Goal: Task Accomplishment & Management: Use online tool/utility

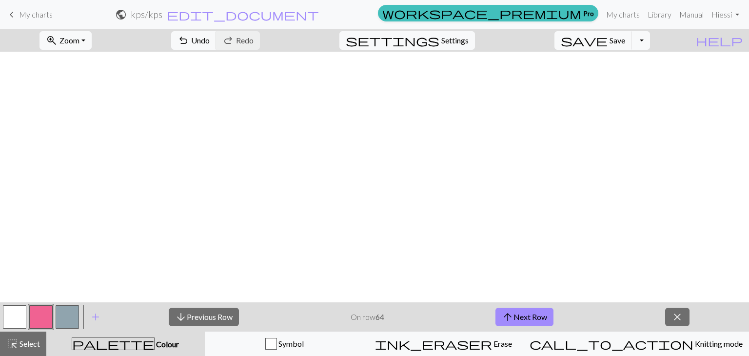
scroll to position [1803, 0]
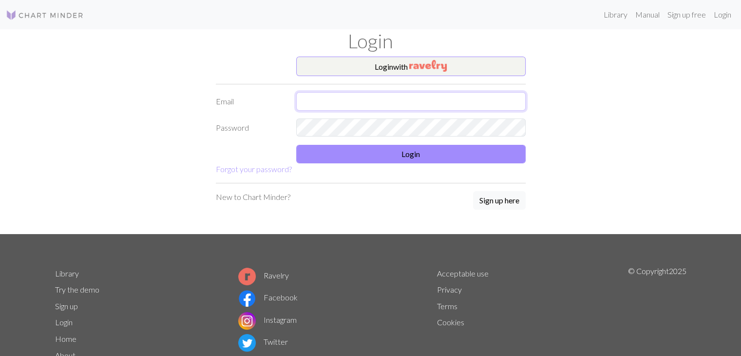
click at [409, 97] on input "text" at bounding box center [411, 101] width 230 height 19
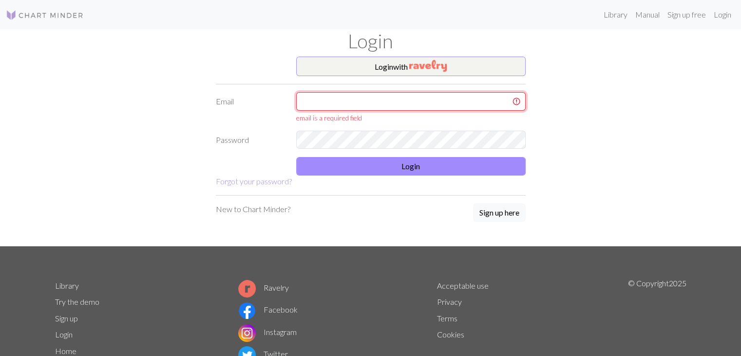
type input "essineuvonen1@gmail.com"
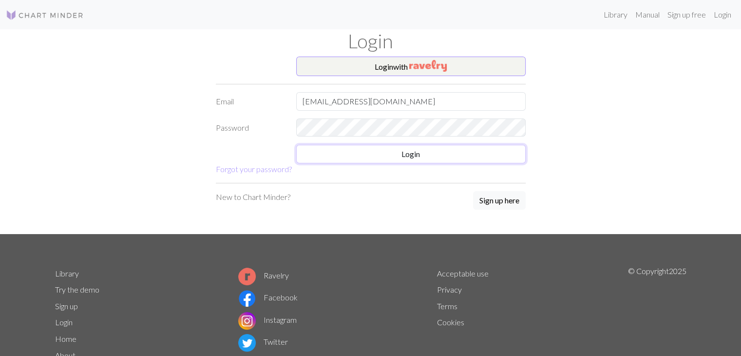
click at [444, 160] on button "Login" at bounding box center [411, 154] width 230 height 19
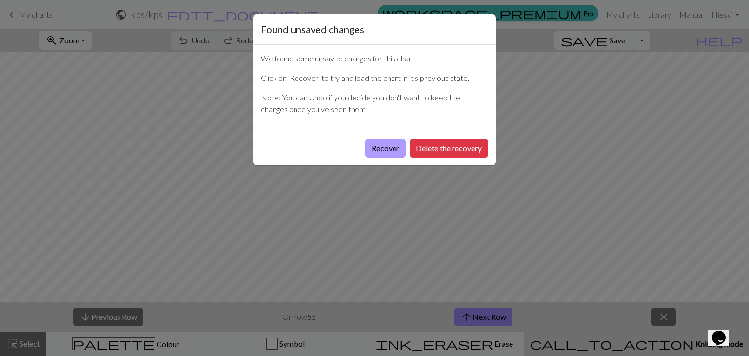
click at [382, 143] on button "Recover" at bounding box center [385, 148] width 40 height 19
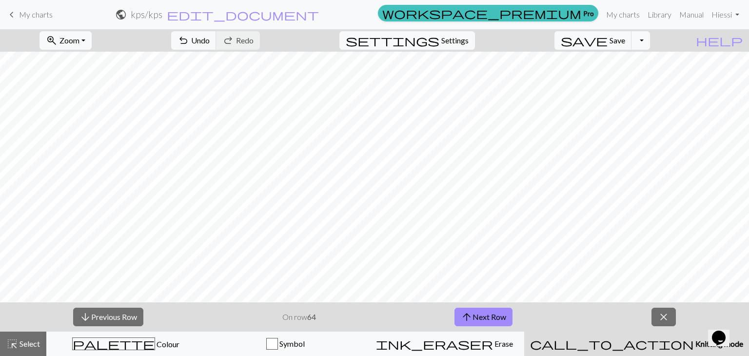
scroll to position [1945, 0]
click at [116, 315] on button "arrow_downward Previous Row" at bounding box center [108, 317] width 70 height 19
click at [105, 317] on button "arrow_downward Previous Row" at bounding box center [108, 317] width 70 height 19
click at [112, 313] on button "arrow_downward Previous Row" at bounding box center [108, 317] width 70 height 19
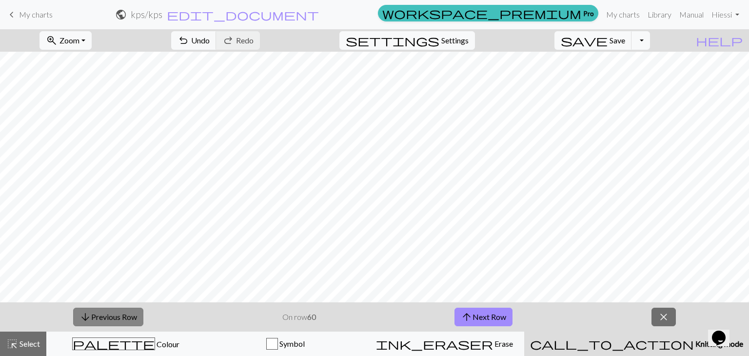
click at [112, 313] on button "arrow_downward Previous Row" at bounding box center [108, 317] width 70 height 19
